Goal: Task Accomplishment & Management: Manage account settings

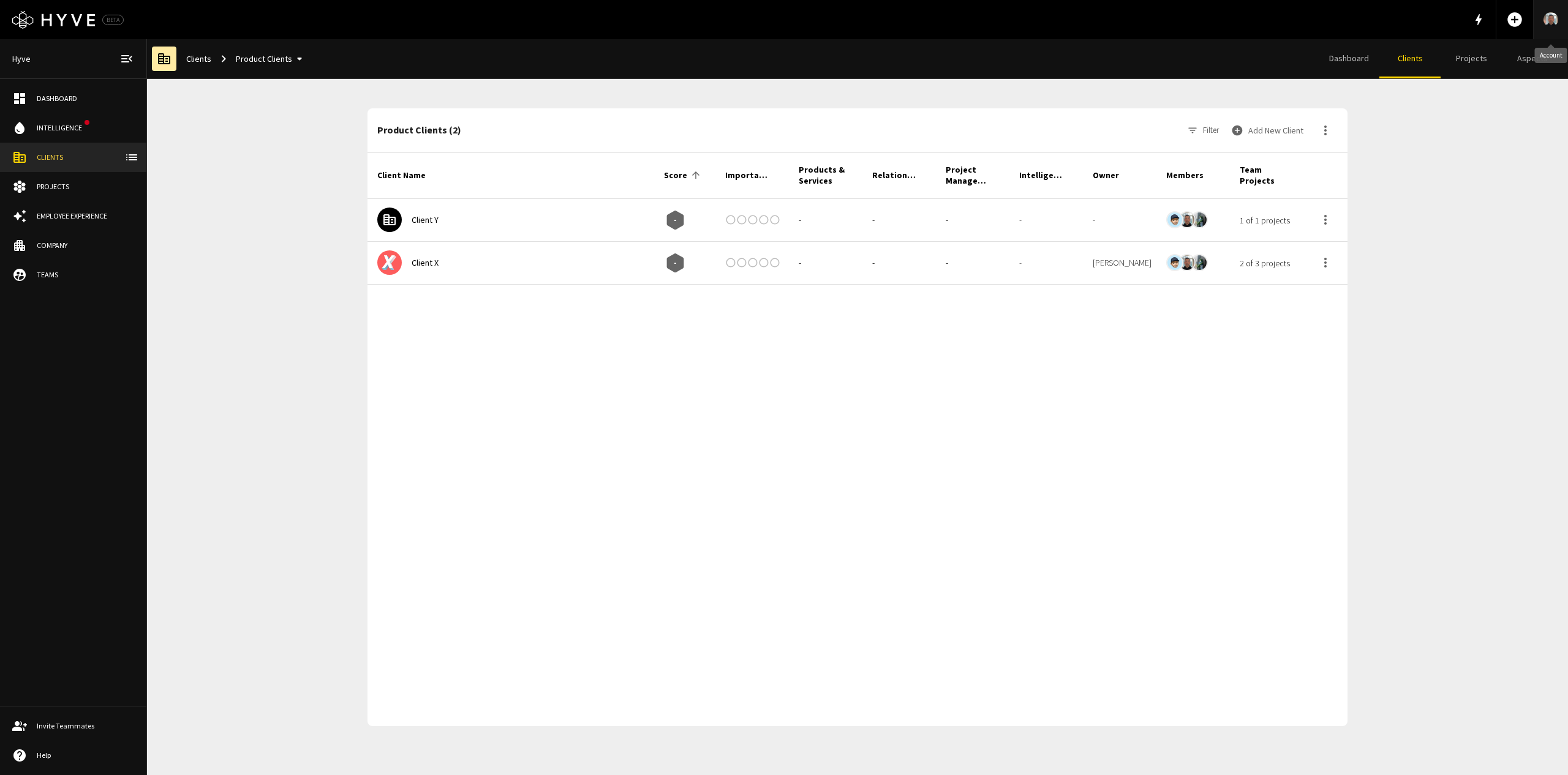
click at [1548, 23] on img "Account" at bounding box center [1551, 19] width 15 height 20
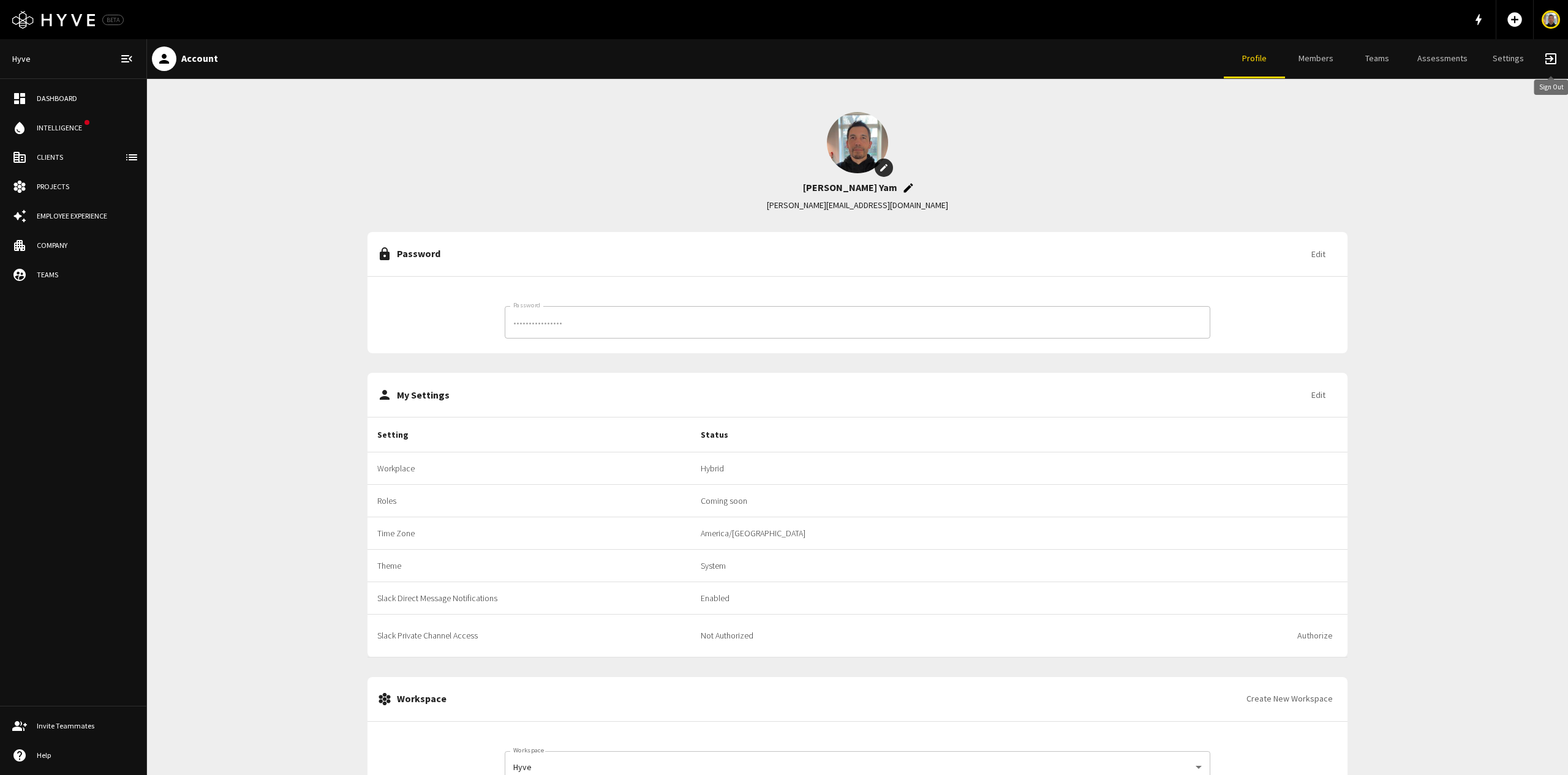
click at [1547, 60] on span "exit_to_app" at bounding box center [1551, 59] width 15 height 15
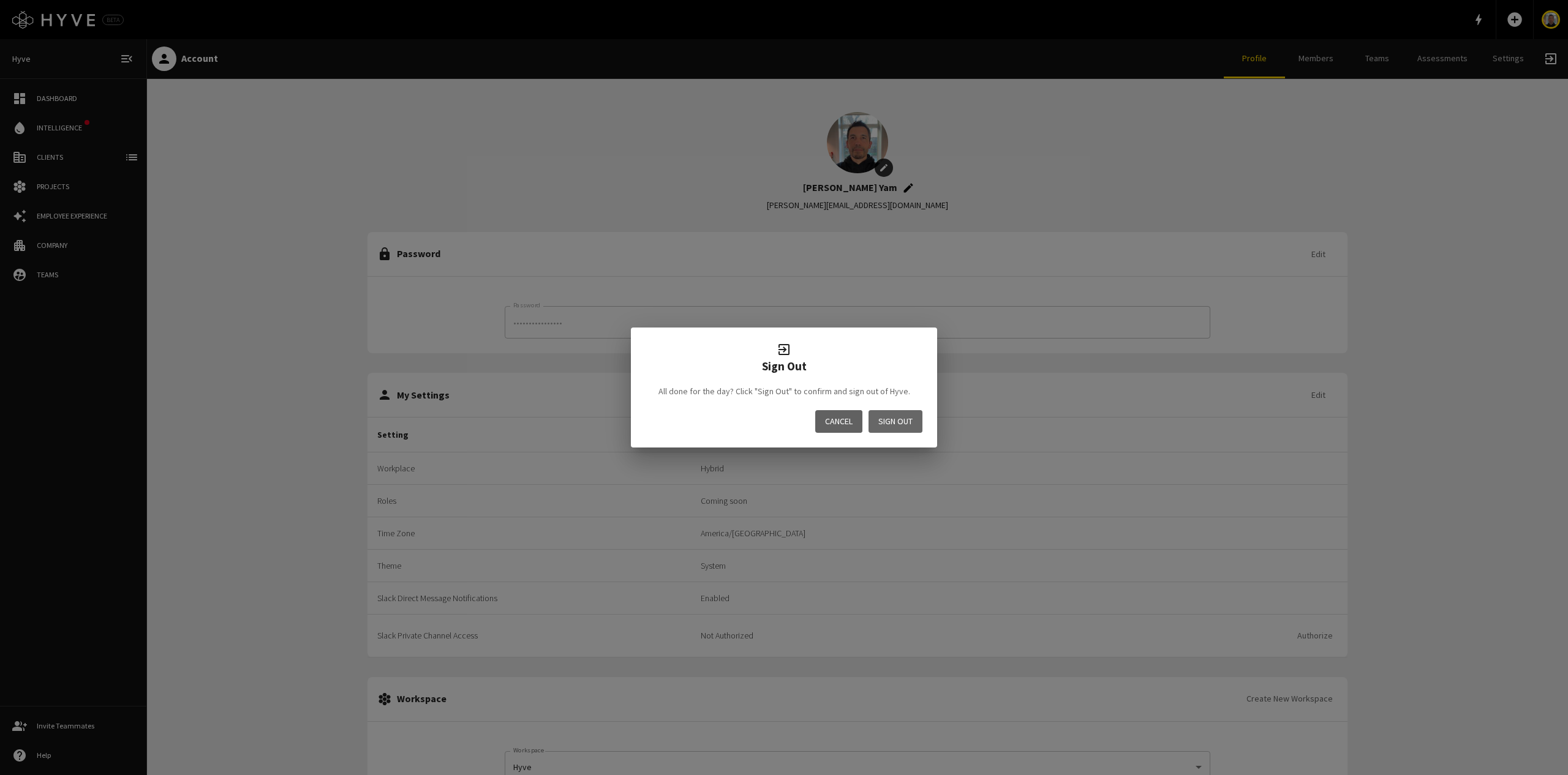
click at [883, 424] on button "Sign Out" at bounding box center [895, 421] width 54 height 23
